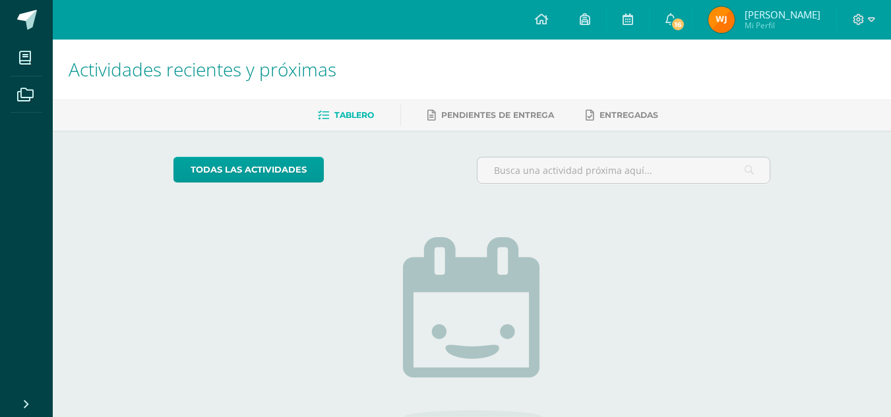
click at [713, 16] on img at bounding box center [721, 20] width 26 height 26
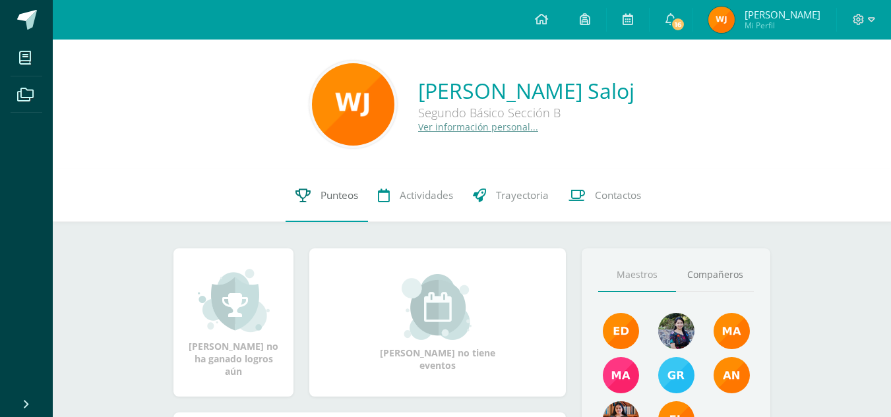
click at [319, 205] on link "Punteos" at bounding box center [327, 195] width 82 height 53
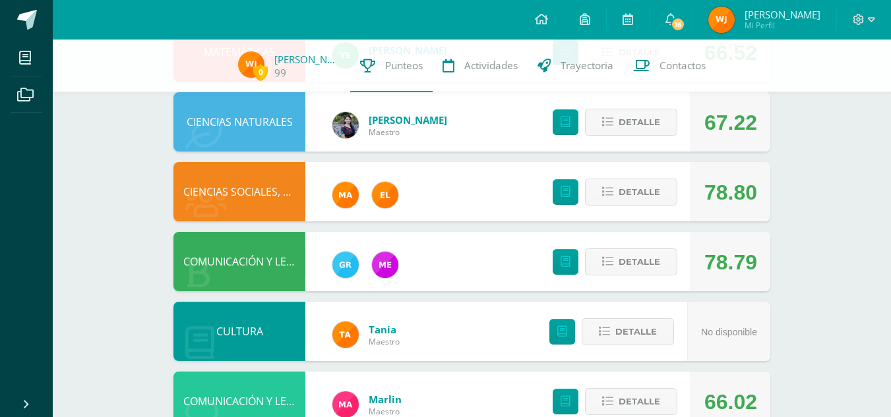
scroll to position [394, 0]
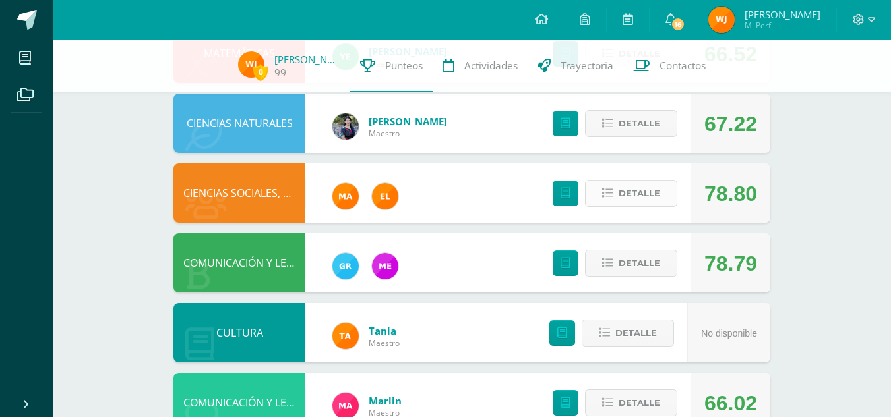
click at [638, 189] on span "Detalle" at bounding box center [640, 193] width 42 height 24
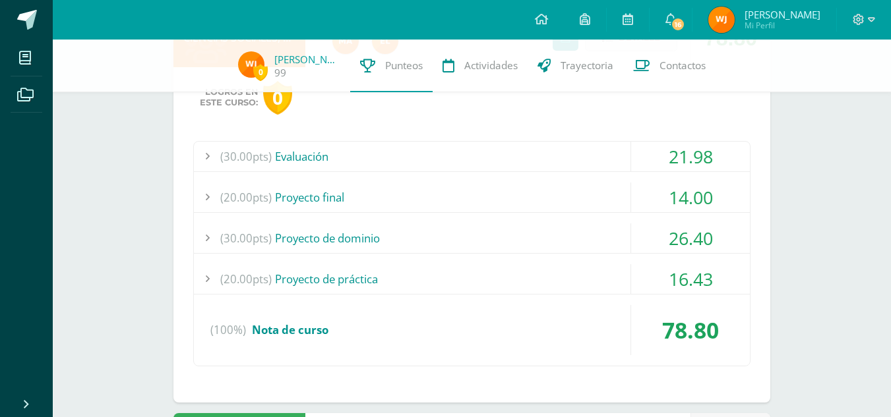
scroll to position [551, 0]
click at [655, 146] on div "21.98" at bounding box center [690, 155] width 119 height 30
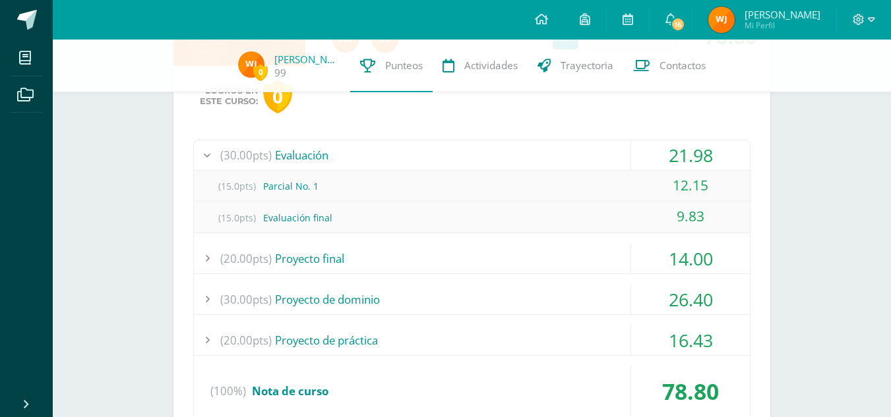
click at [655, 146] on div "21.98" at bounding box center [690, 155] width 119 height 30
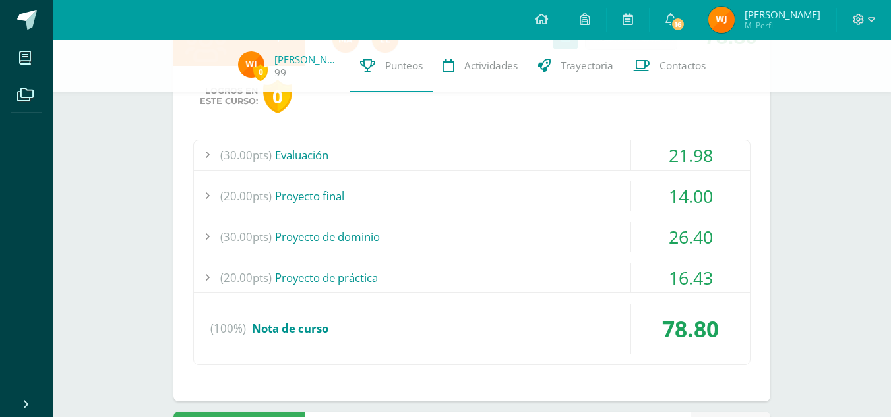
click at [659, 183] on div "14.00" at bounding box center [690, 196] width 119 height 30
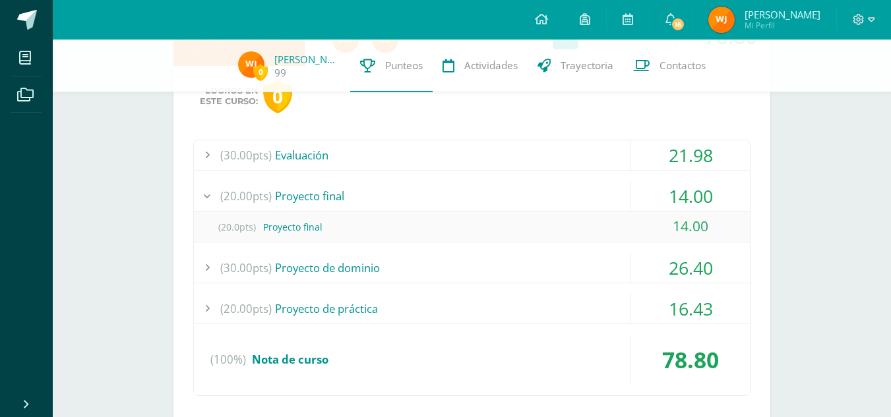
click at [659, 183] on div "14.00" at bounding box center [690, 196] width 119 height 30
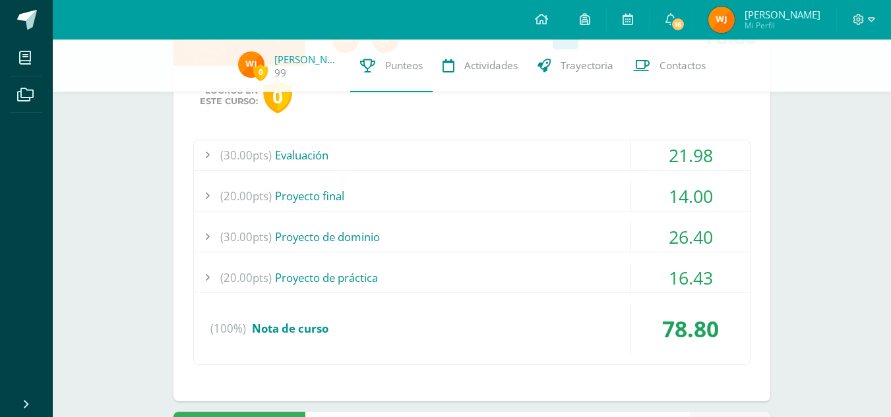
click at [658, 228] on div "26.40" at bounding box center [690, 237] width 119 height 30
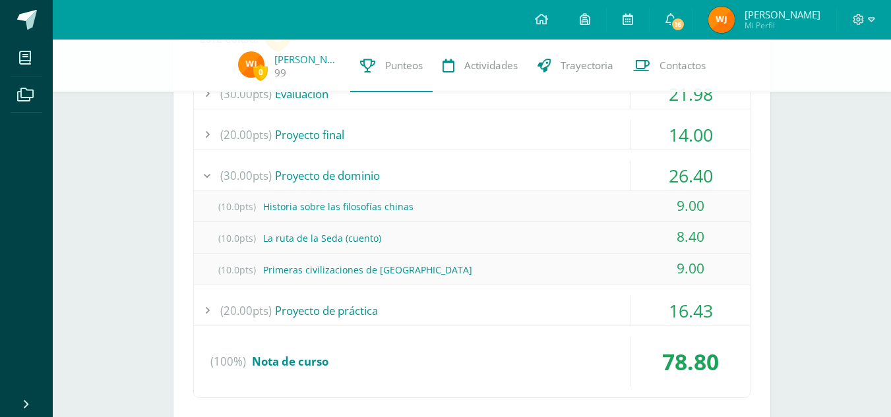
scroll to position [614, 0]
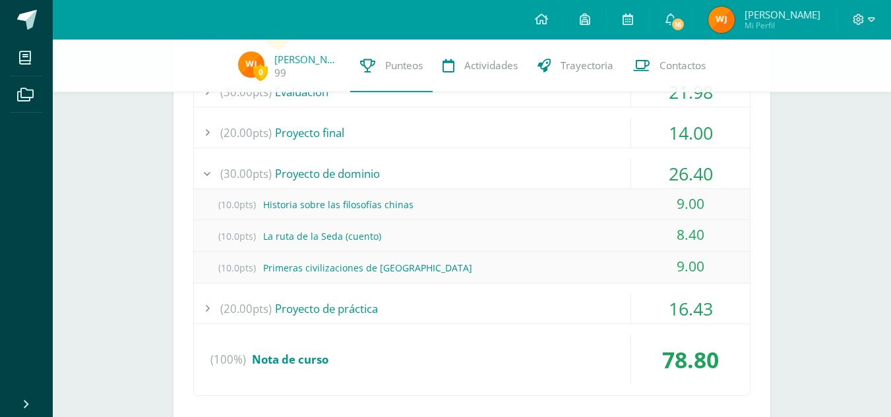
click at [667, 133] on div "14.00" at bounding box center [690, 133] width 119 height 30
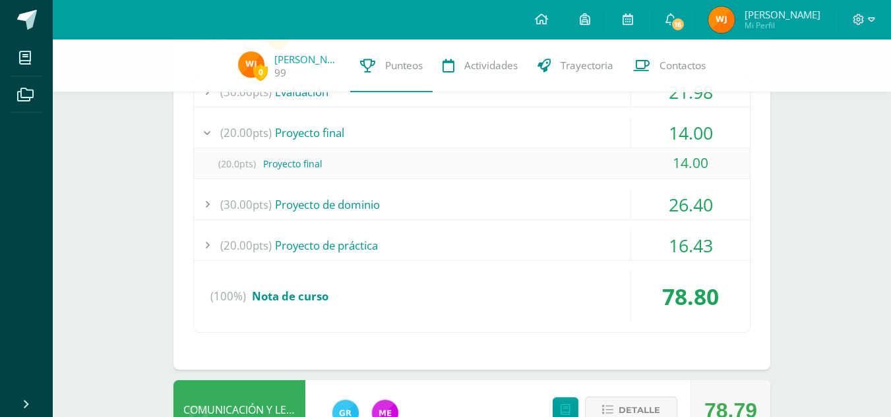
click at [661, 141] on div "14.00" at bounding box center [690, 133] width 119 height 30
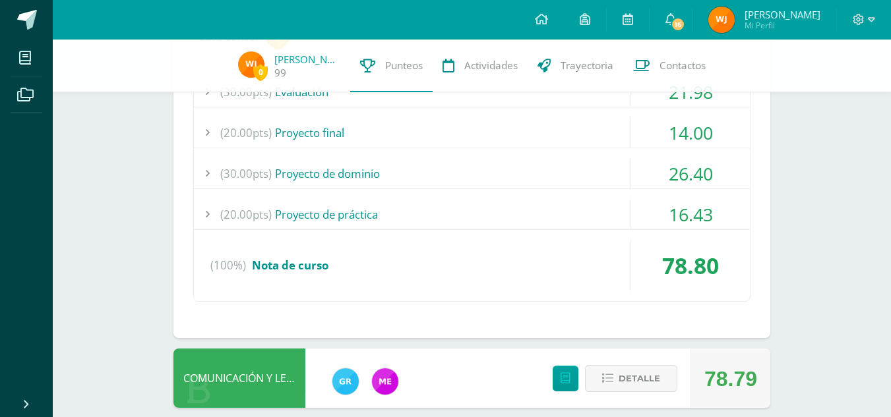
click at [670, 220] on div "16.43" at bounding box center [690, 215] width 119 height 30
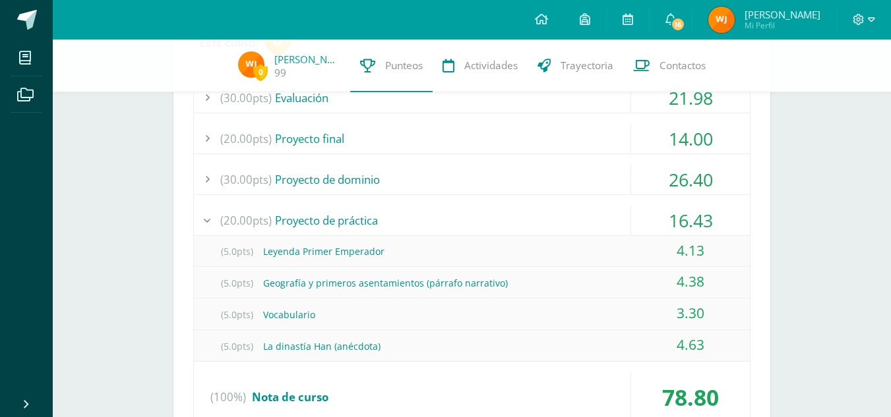
scroll to position [607, 0]
click at [674, 208] on div "16.43" at bounding box center [690, 222] width 119 height 30
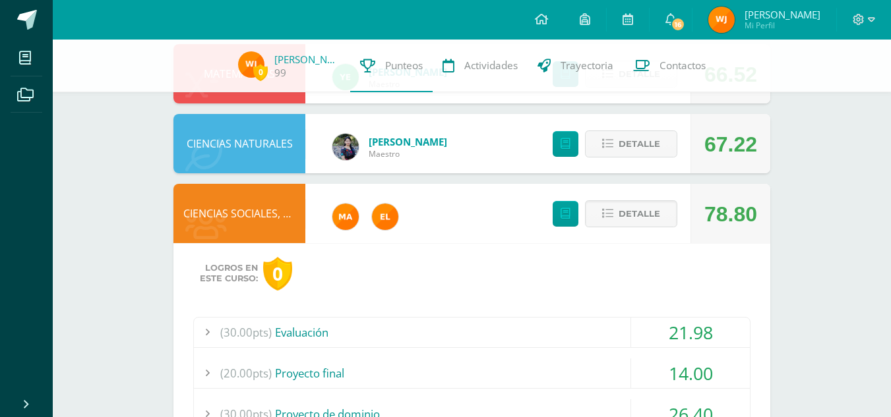
scroll to position [371, 0]
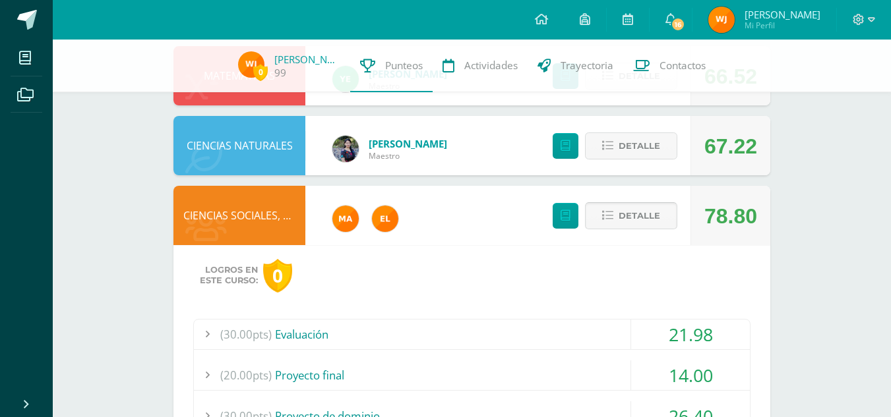
click at [638, 220] on span "Detalle" at bounding box center [640, 216] width 42 height 24
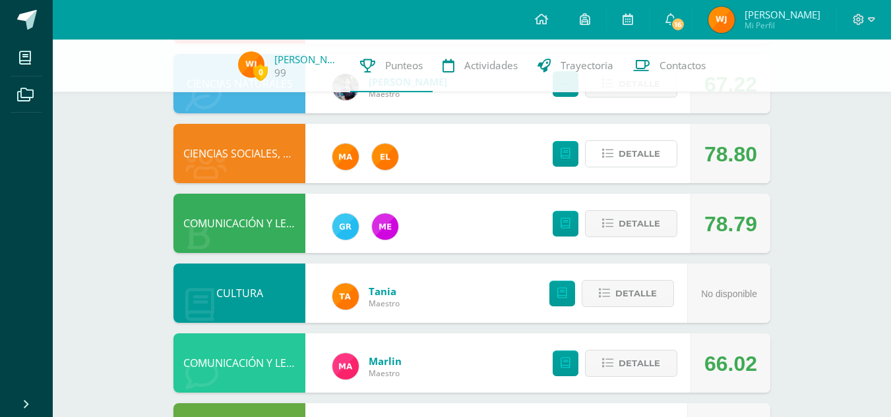
scroll to position [434, 0]
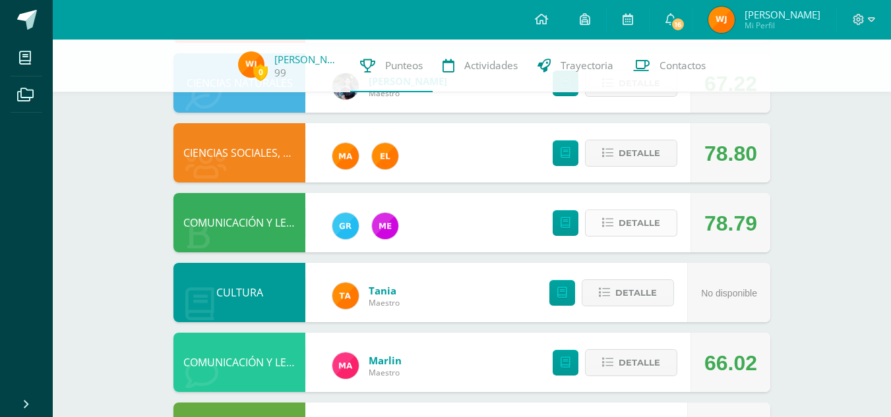
click at [640, 227] on span "Detalle" at bounding box center [640, 223] width 42 height 24
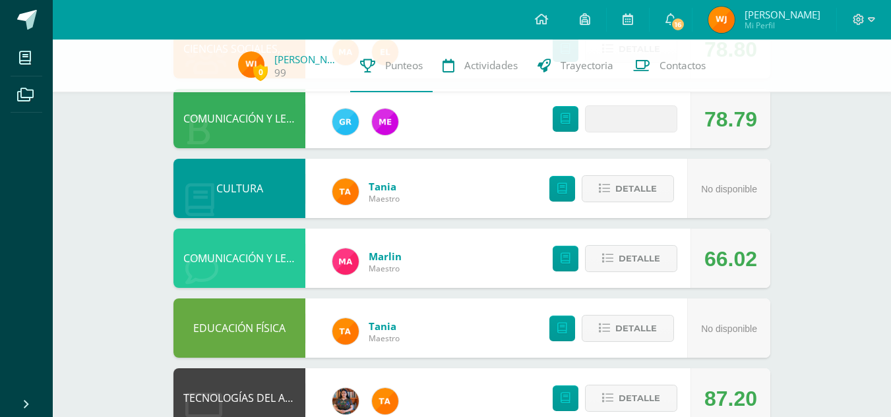
scroll to position [540, 0]
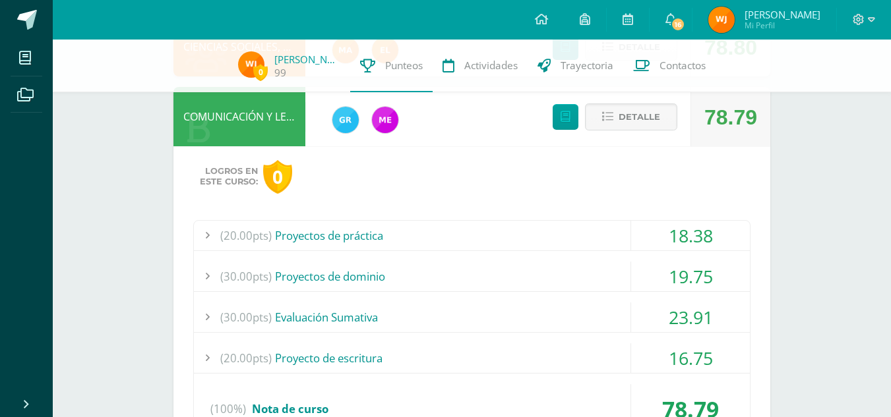
click at [675, 228] on div "18.38" at bounding box center [690, 236] width 119 height 30
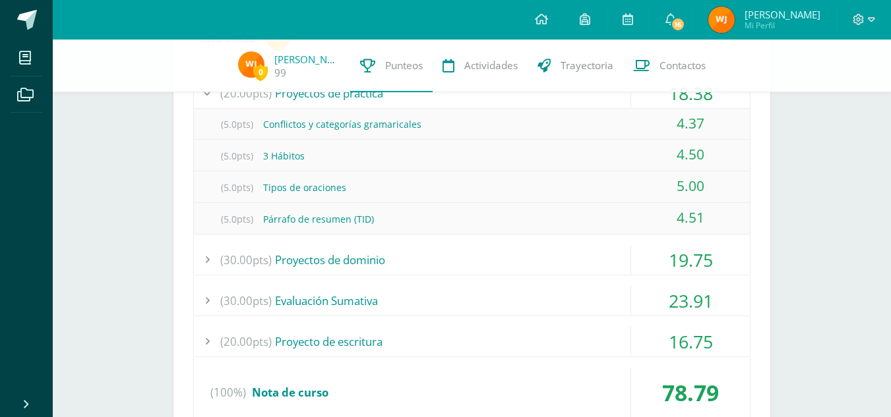
scroll to position [683, 0]
click at [667, 95] on div "18.38" at bounding box center [690, 93] width 119 height 30
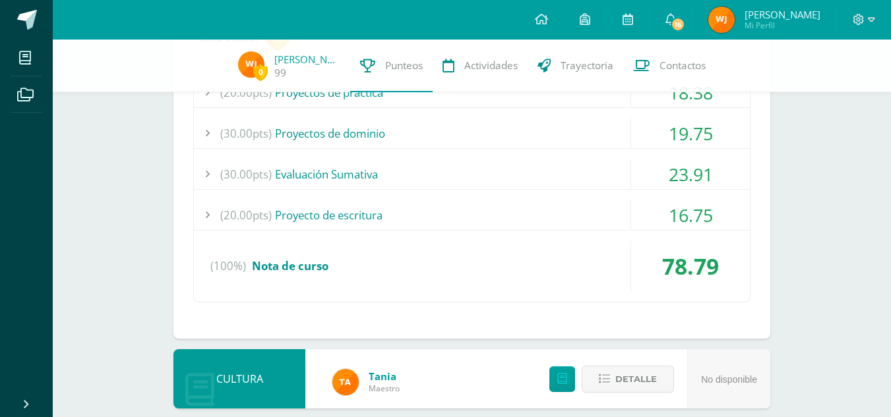
click at [662, 129] on div "19.75" at bounding box center [690, 134] width 119 height 30
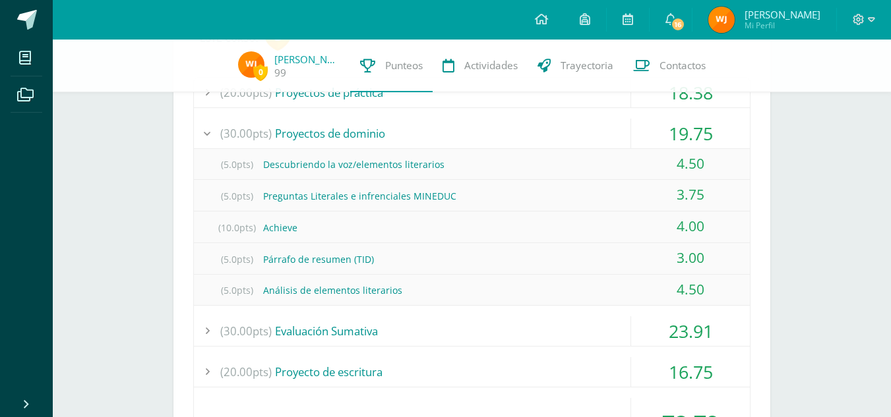
click at [662, 129] on div "19.75" at bounding box center [690, 134] width 119 height 30
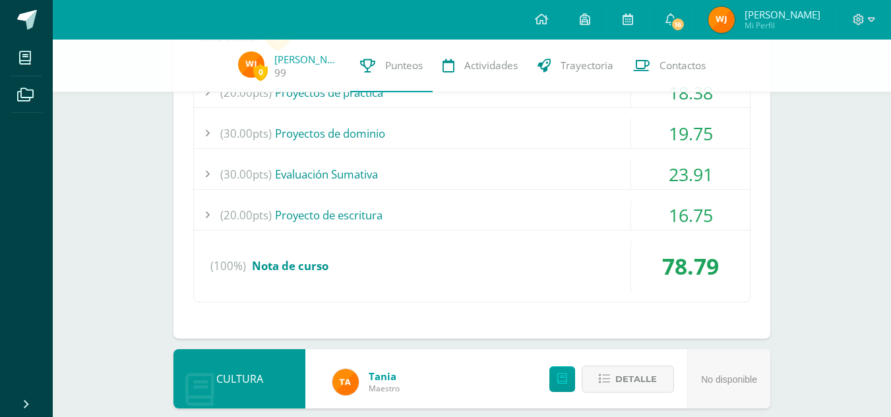
click at [669, 161] on div "23.91" at bounding box center [690, 175] width 119 height 30
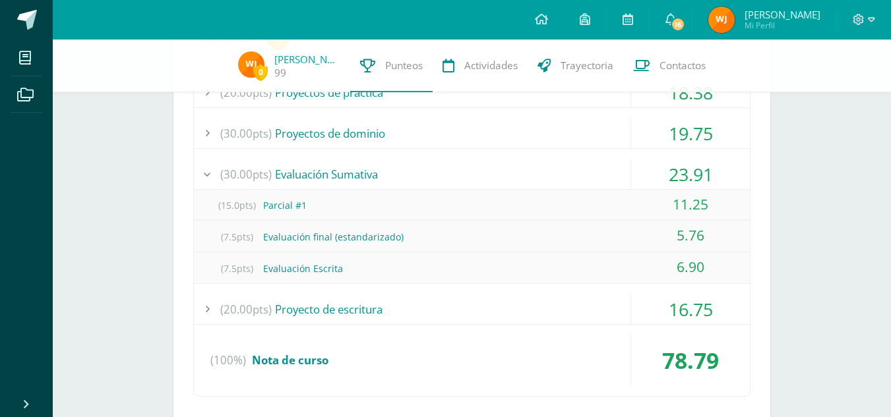
click at [669, 161] on div "23.91" at bounding box center [690, 175] width 119 height 30
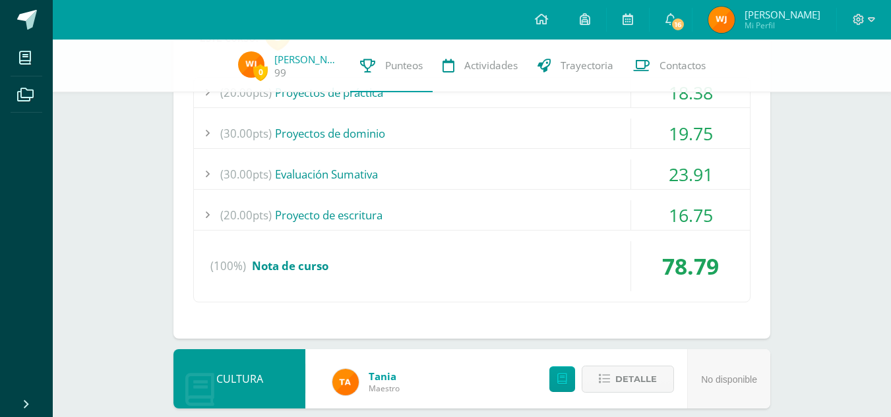
click at [673, 208] on div "16.75" at bounding box center [690, 215] width 119 height 30
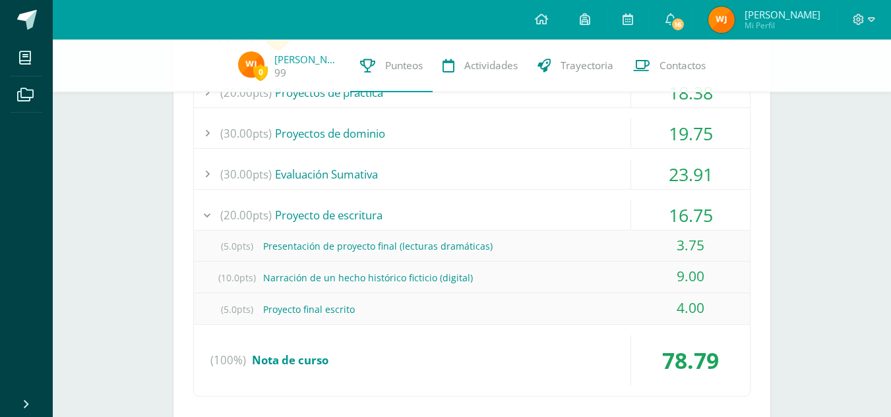
click at [673, 208] on div "16.75" at bounding box center [690, 215] width 119 height 30
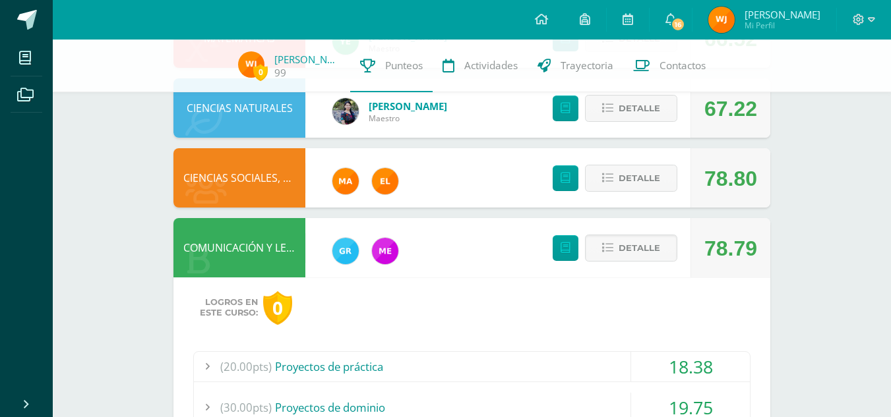
scroll to position [399, 0]
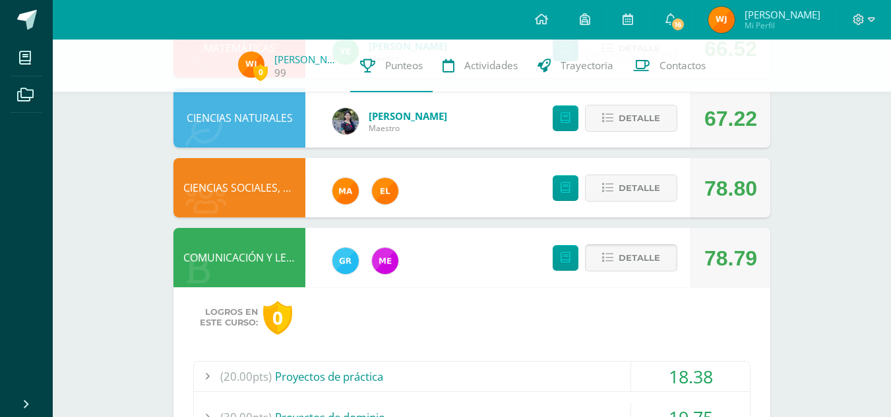
click at [639, 258] on span "Detalle" at bounding box center [640, 258] width 42 height 24
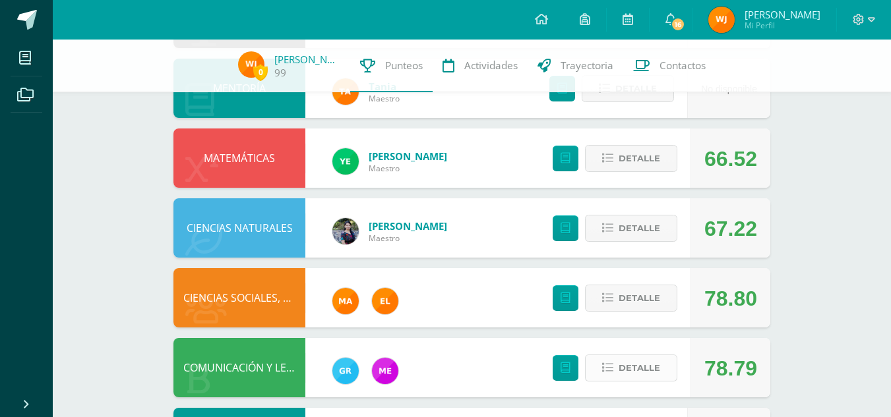
scroll to position [290, 0]
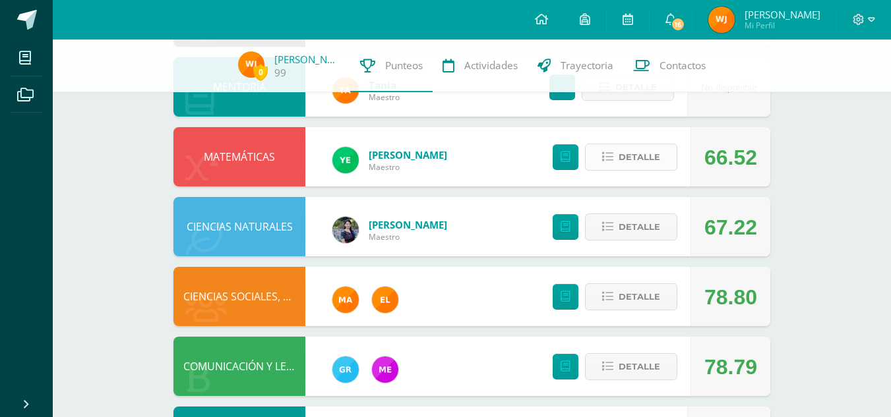
click at [634, 157] on span "Detalle" at bounding box center [640, 157] width 42 height 24
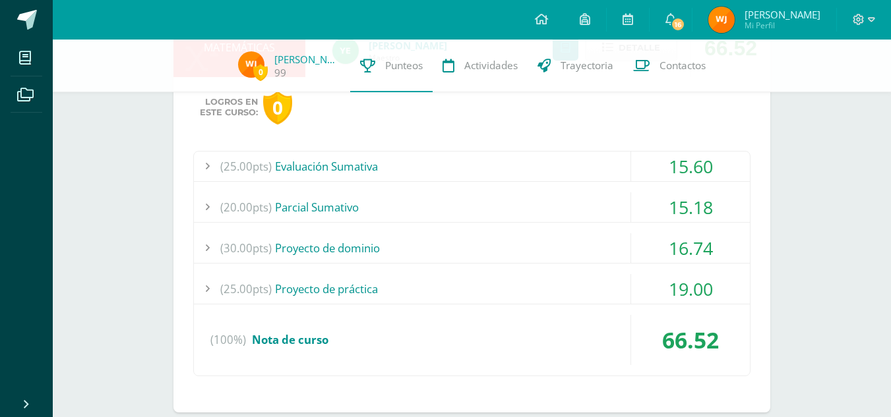
scroll to position [405, 0]
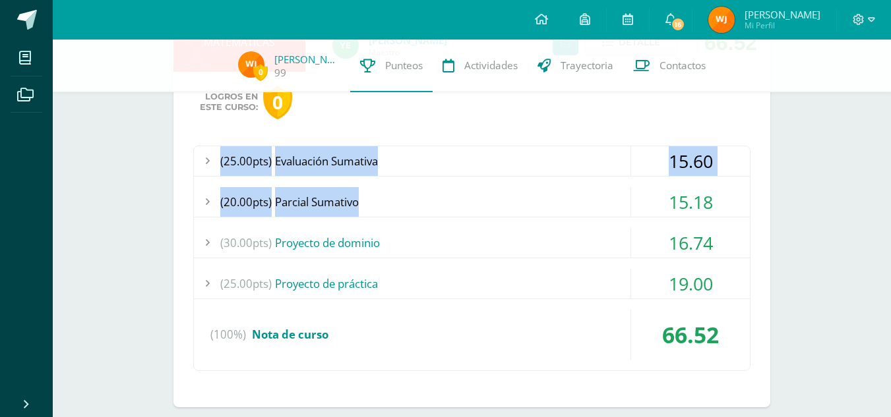
drag, startPoint x: 688, startPoint y: 115, endPoint x: 669, endPoint y: 195, distance: 81.4
click at [669, 195] on div "Logros en este curso: 0 (25.00pts) Evaluación Sumativa 15.60 (25.0pts) Evaluaci…" at bounding box center [471, 240] width 597 height 336
click at [665, 162] on div "15.60" at bounding box center [690, 161] width 119 height 30
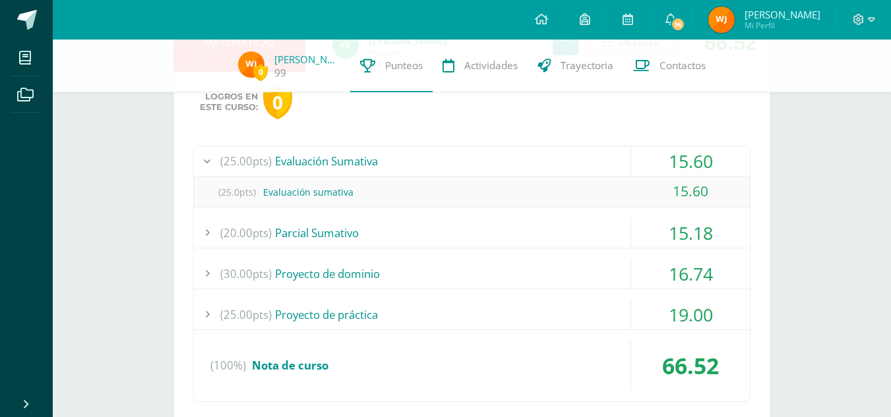
click at [665, 162] on div "15.60" at bounding box center [690, 161] width 119 height 30
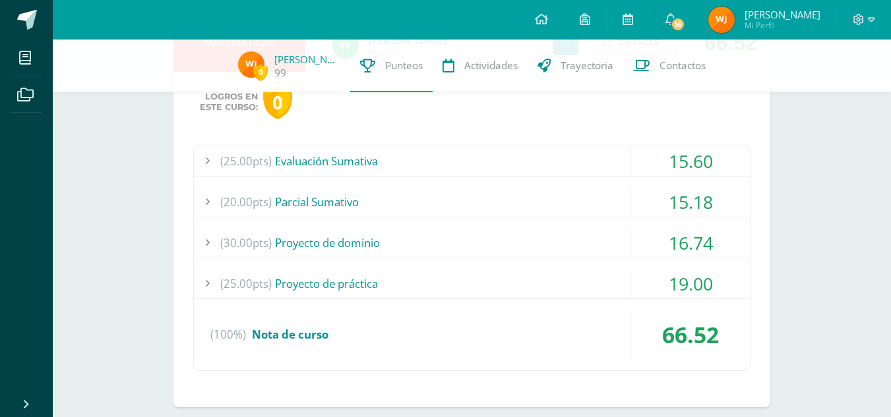
click at [686, 195] on div "15.18" at bounding box center [690, 202] width 119 height 30
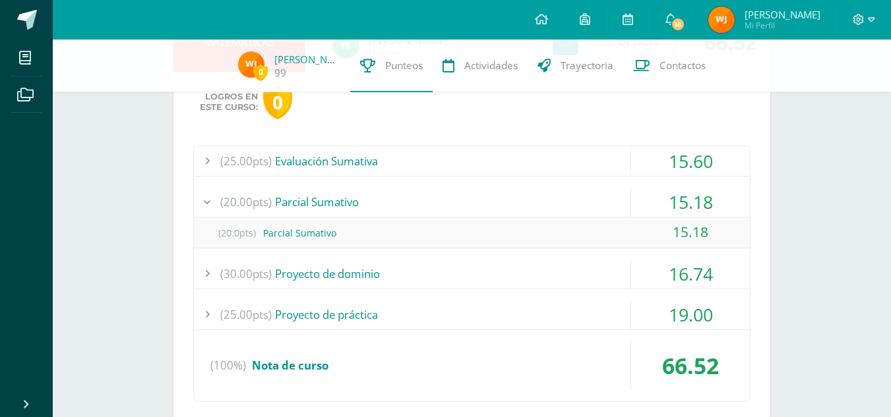
click at [686, 195] on div "15.18" at bounding box center [690, 202] width 119 height 30
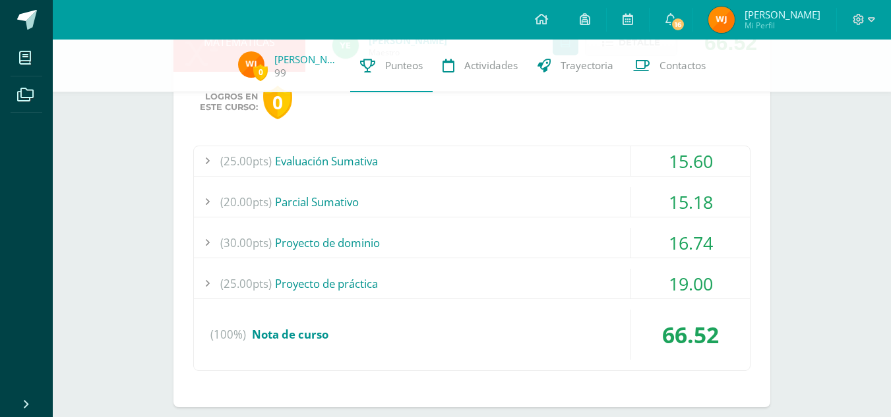
click at [682, 231] on div "16.74" at bounding box center [690, 243] width 119 height 30
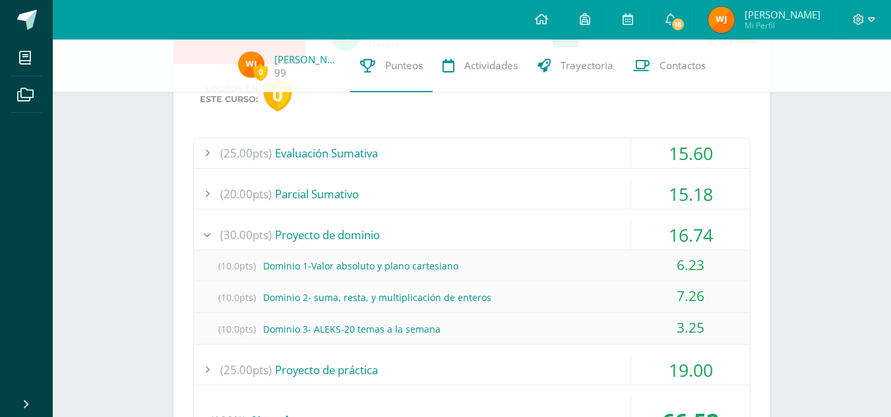
scroll to position [413, 0]
click at [682, 223] on div "16.74" at bounding box center [690, 235] width 119 height 30
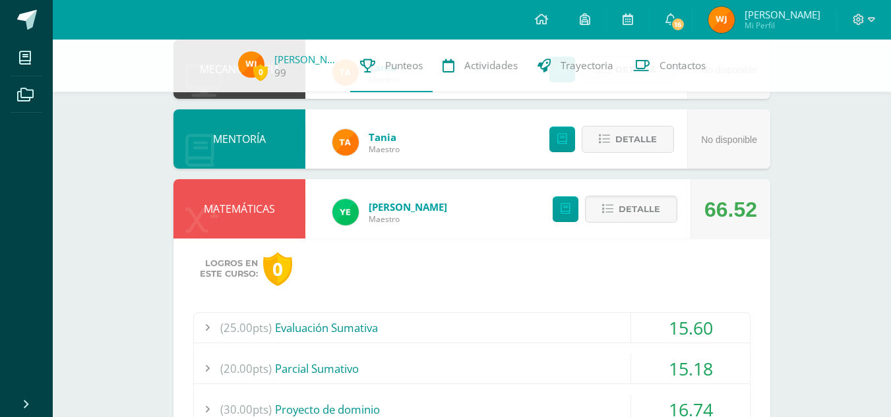
scroll to position [235, 0]
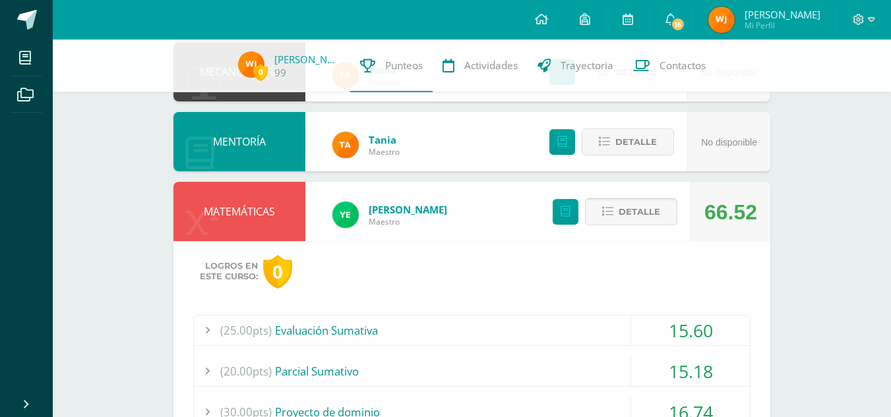
click at [636, 220] on span "Detalle" at bounding box center [640, 212] width 42 height 24
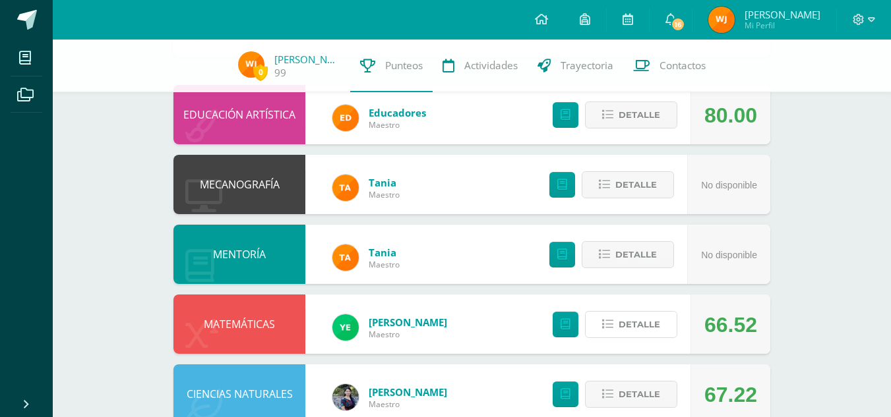
scroll to position [0, 0]
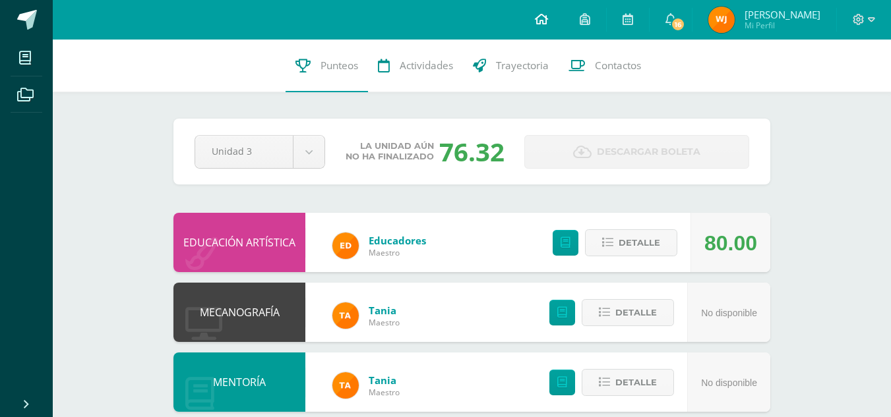
click at [529, 15] on link at bounding box center [541, 20] width 45 height 40
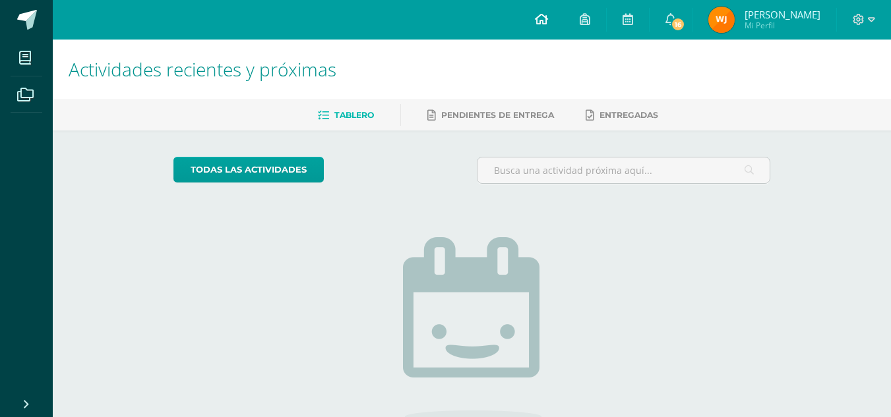
click at [543, 18] on icon at bounding box center [541, 19] width 13 height 12
click at [715, 24] on img at bounding box center [721, 20] width 26 height 26
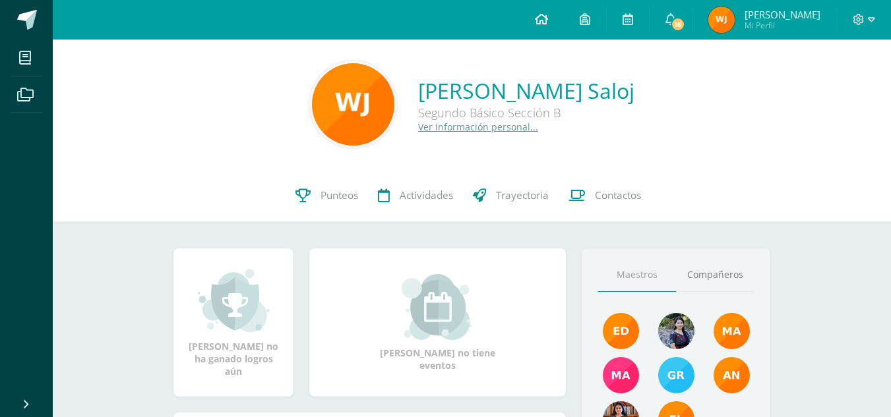
click at [539, 31] on link at bounding box center [541, 20] width 45 height 40
